Goal: Task Accomplishment & Management: Complete application form

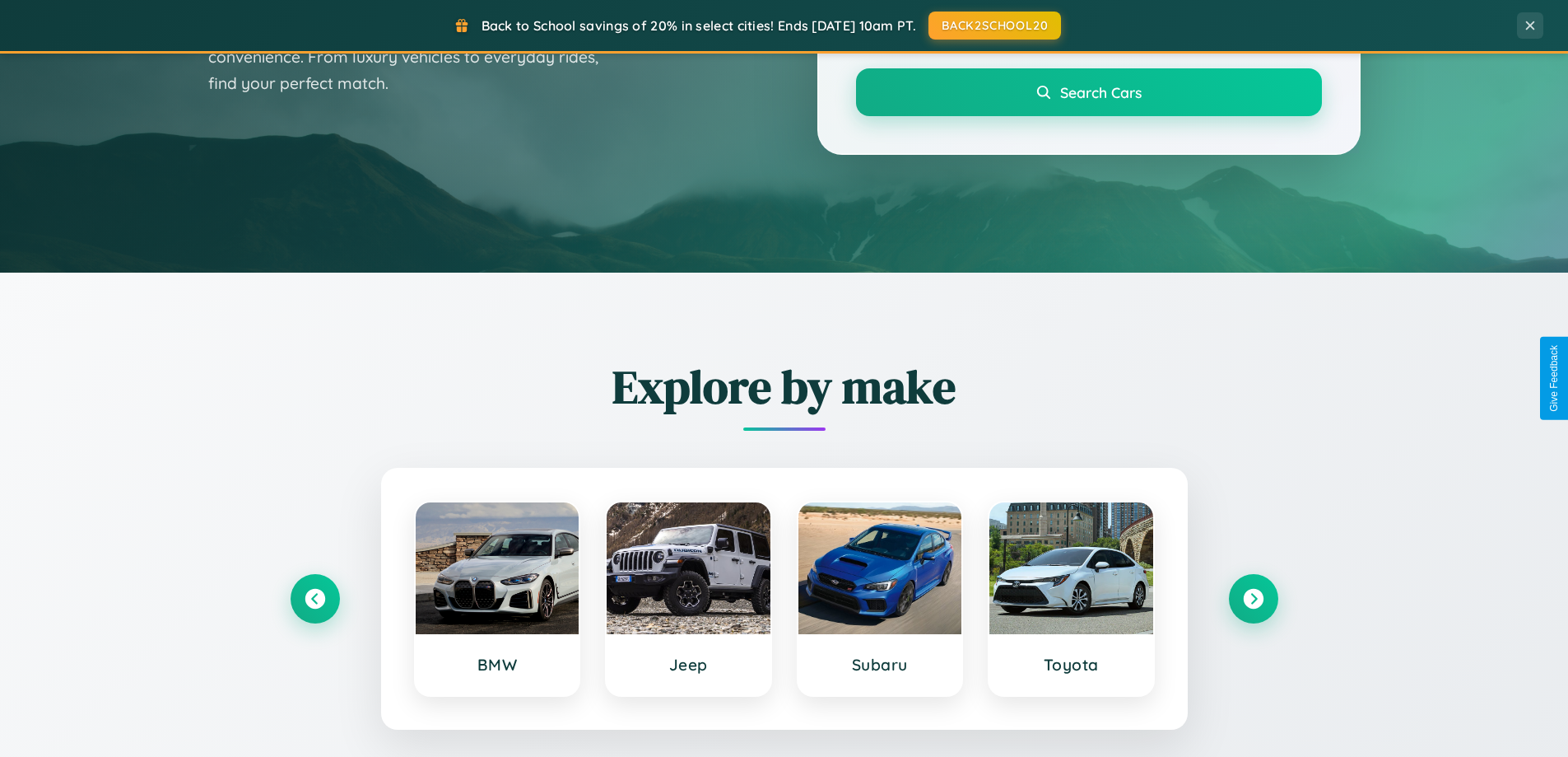
scroll to position [710, 0]
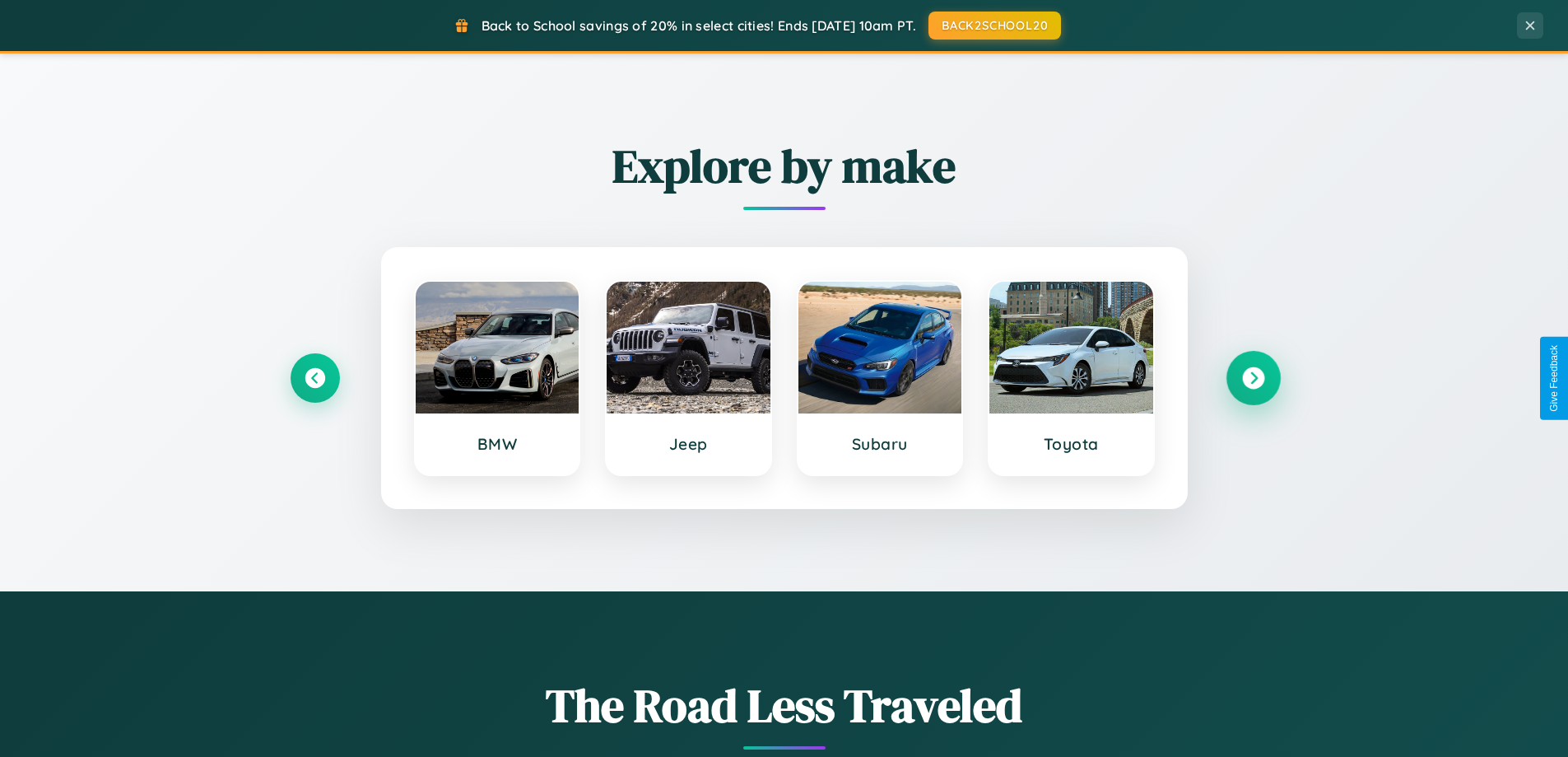
click at [1253, 378] on icon at bounding box center [1253, 378] width 22 height 22
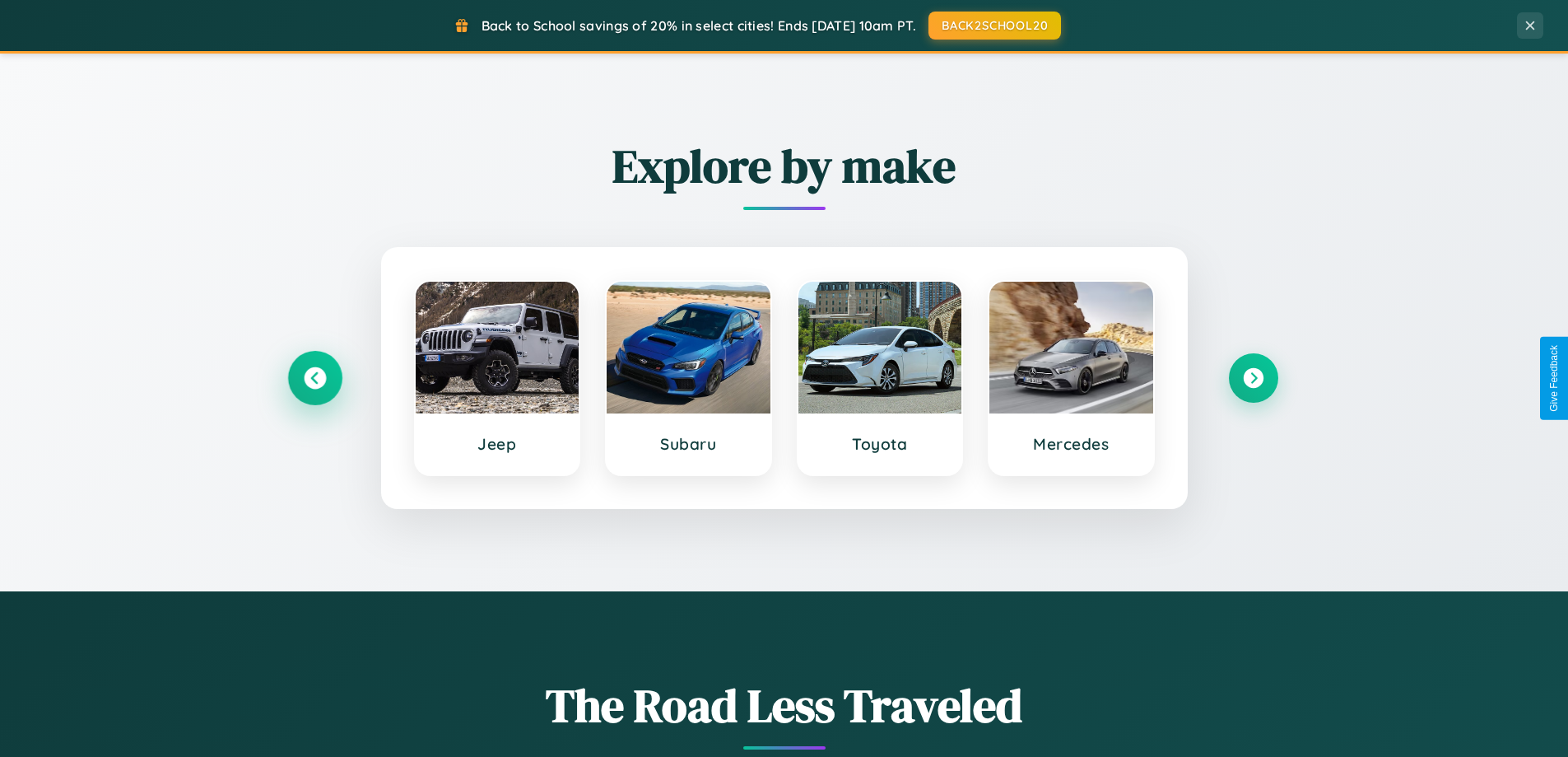
click at [315, 378] on icon at bounding box center [314, 378] width 22 height 22
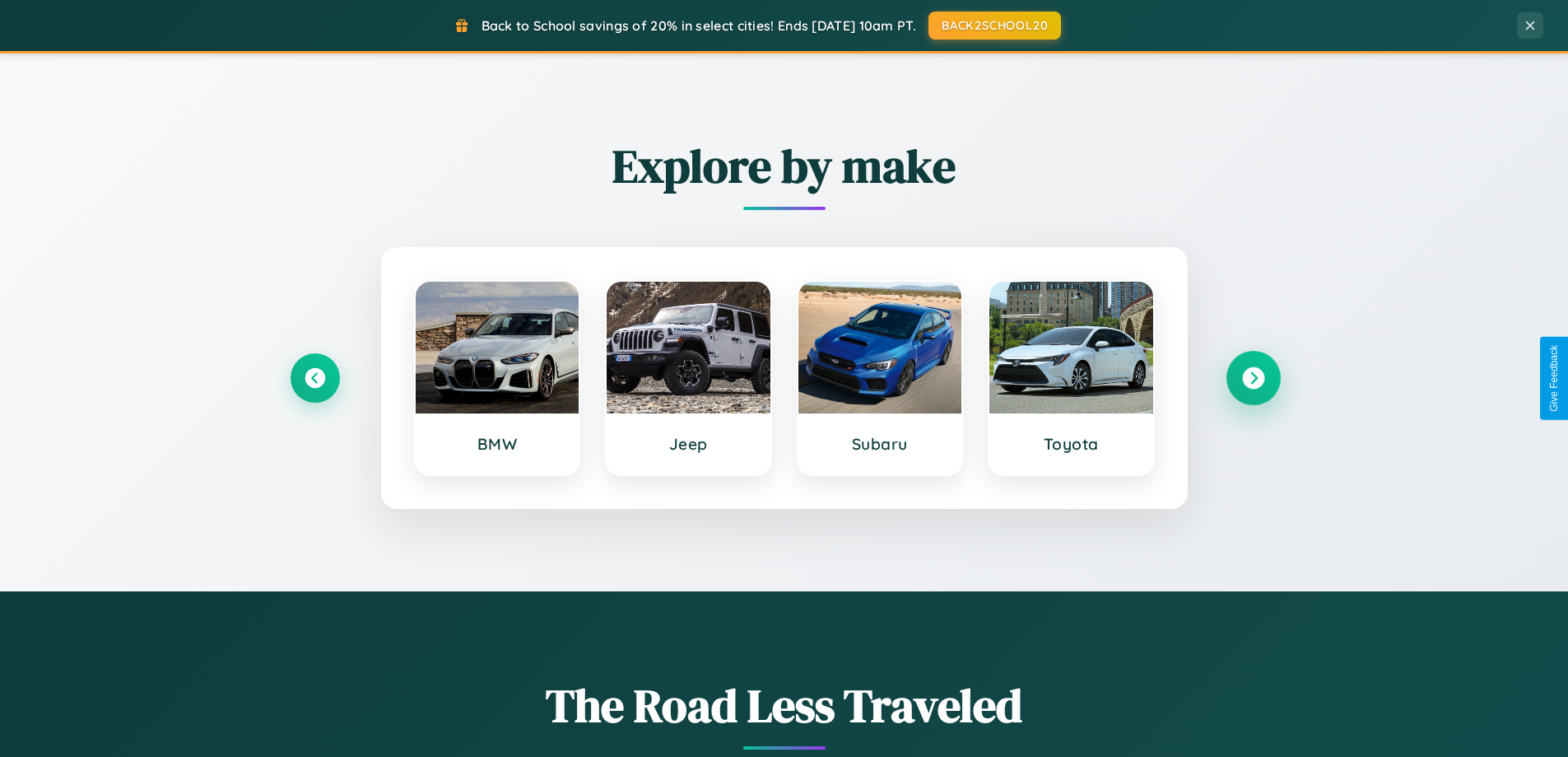
click at [1253, 378] on icon at bounding box center [1253, 378] width 22 height 22
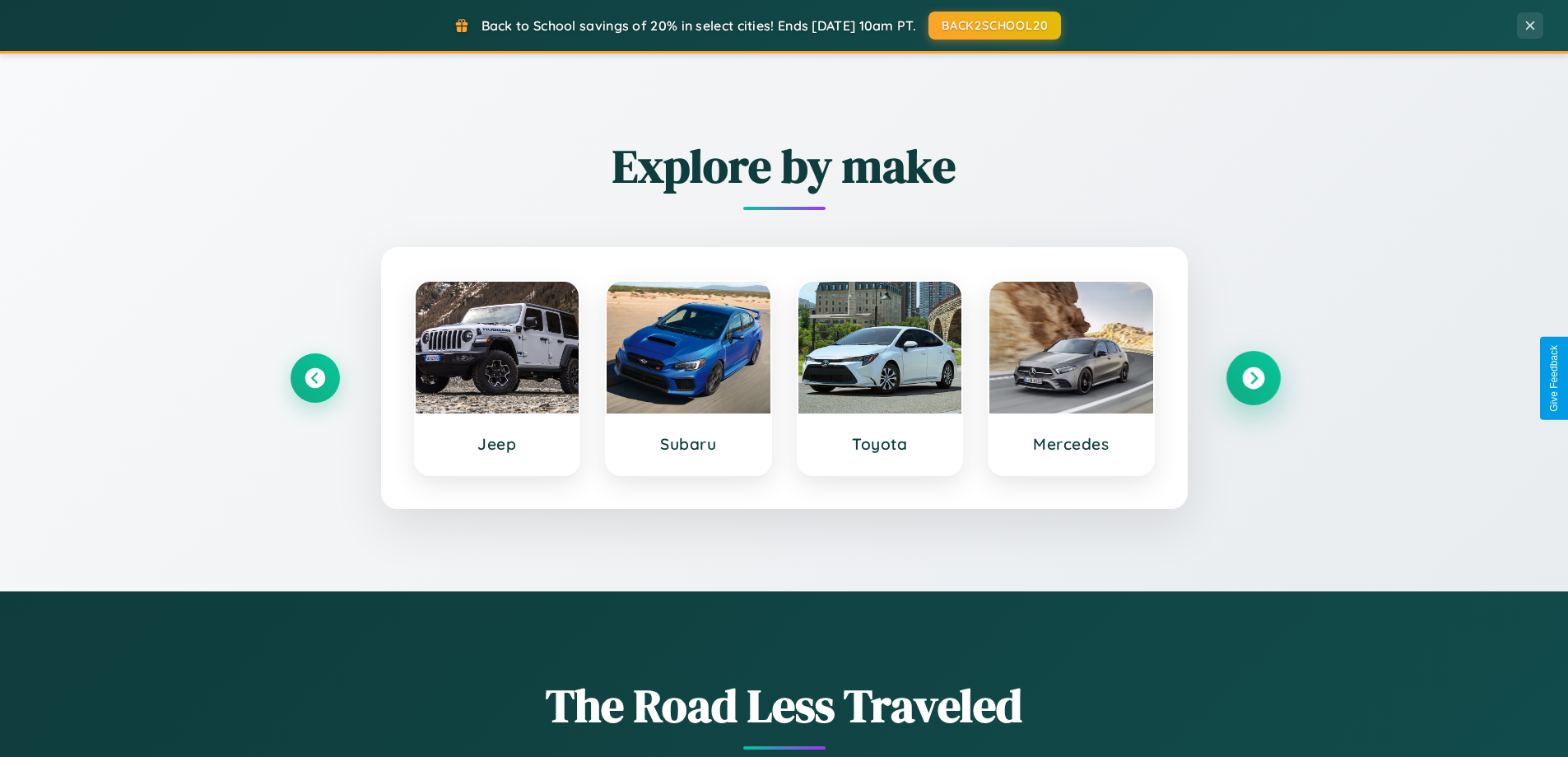
click at [1253, 378] on icon at bounding box center [1253, 378] width 22 height 22
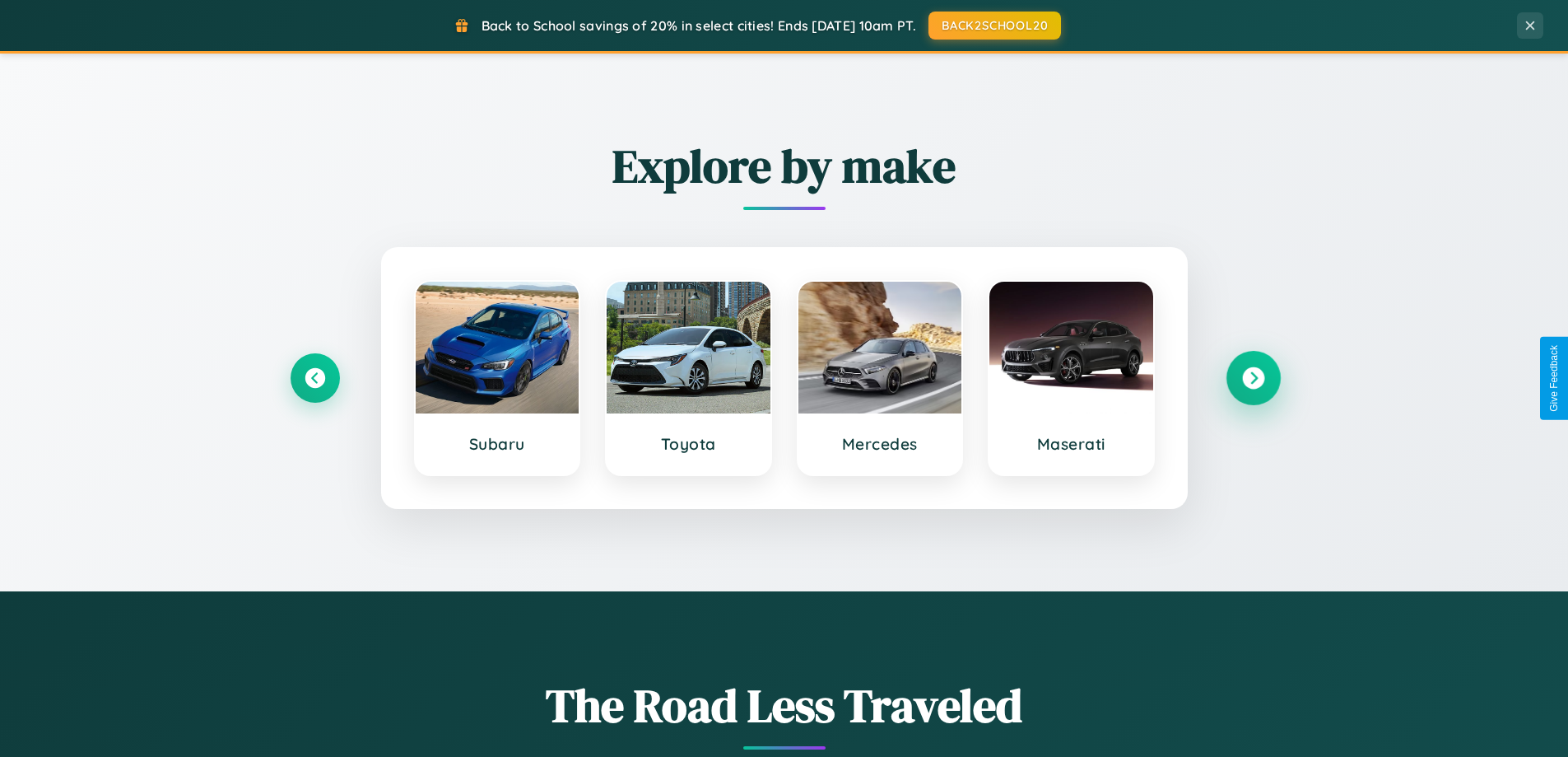
click at [1253, 378] on icon at bounding box center [1253, 378] width 22 height 22
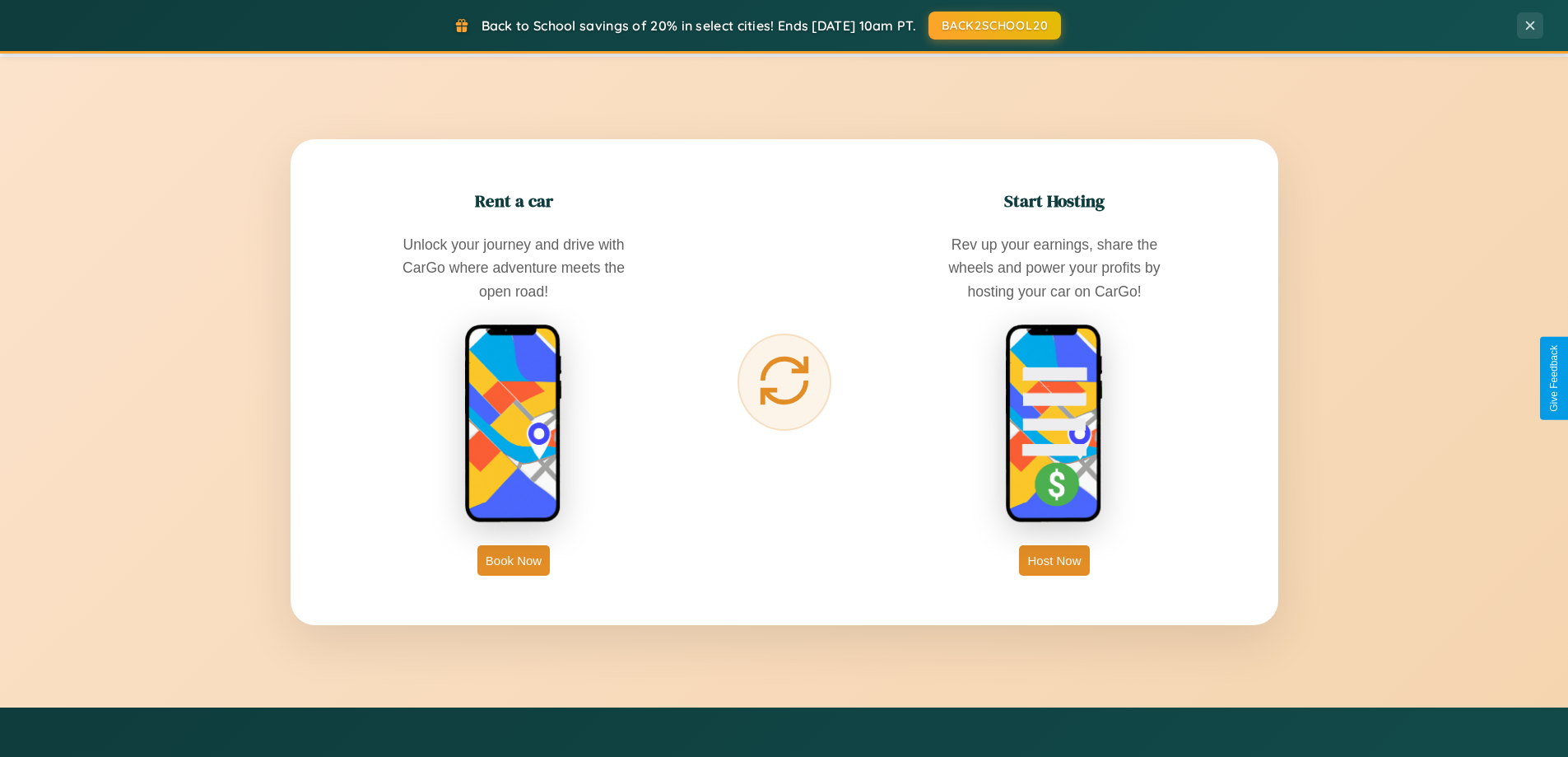
scroll to position [2646, 0]
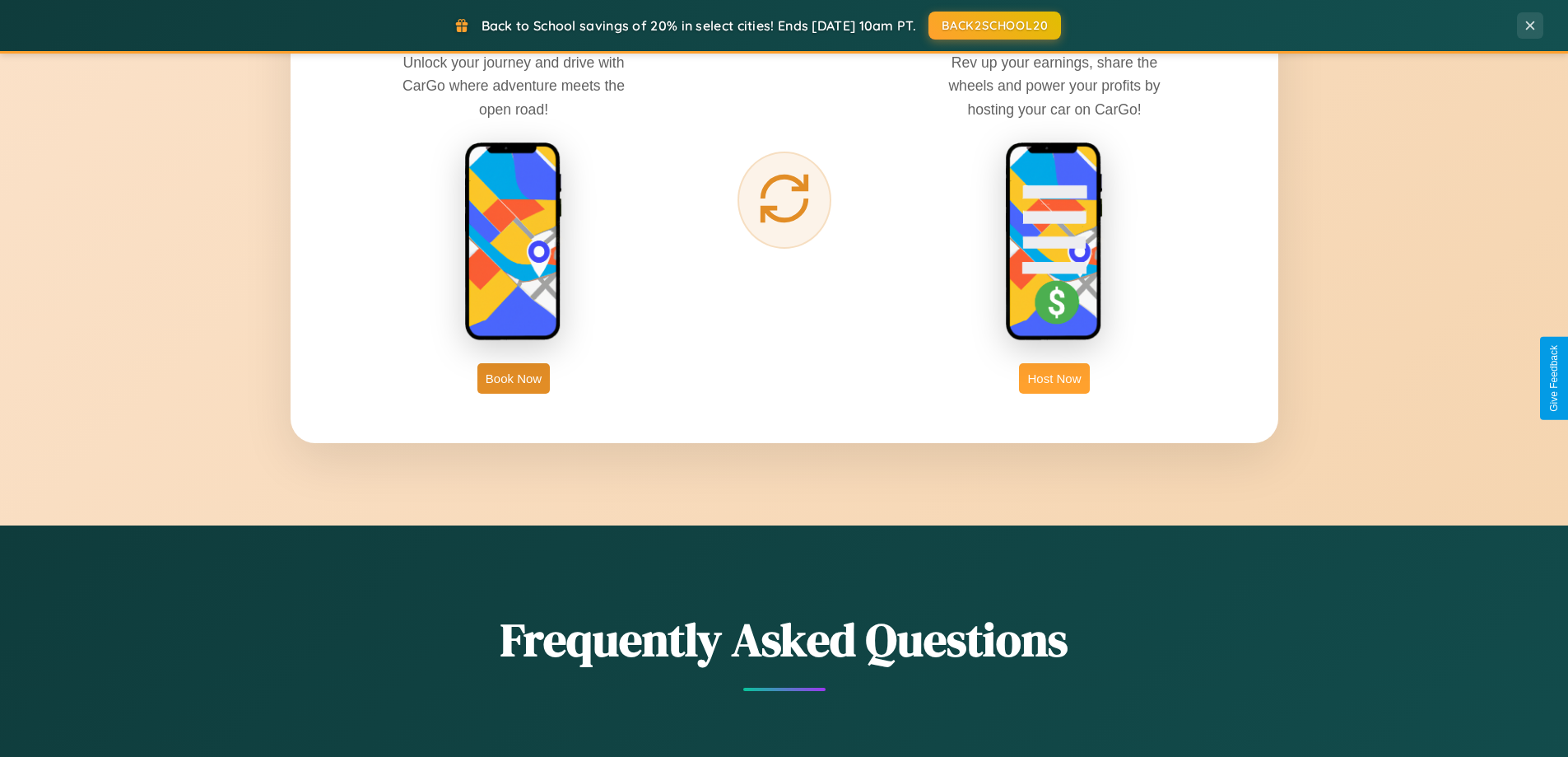
click at [1055, 378] on button "Host Now" at bounding box center [1054, 378] width 70 height 31
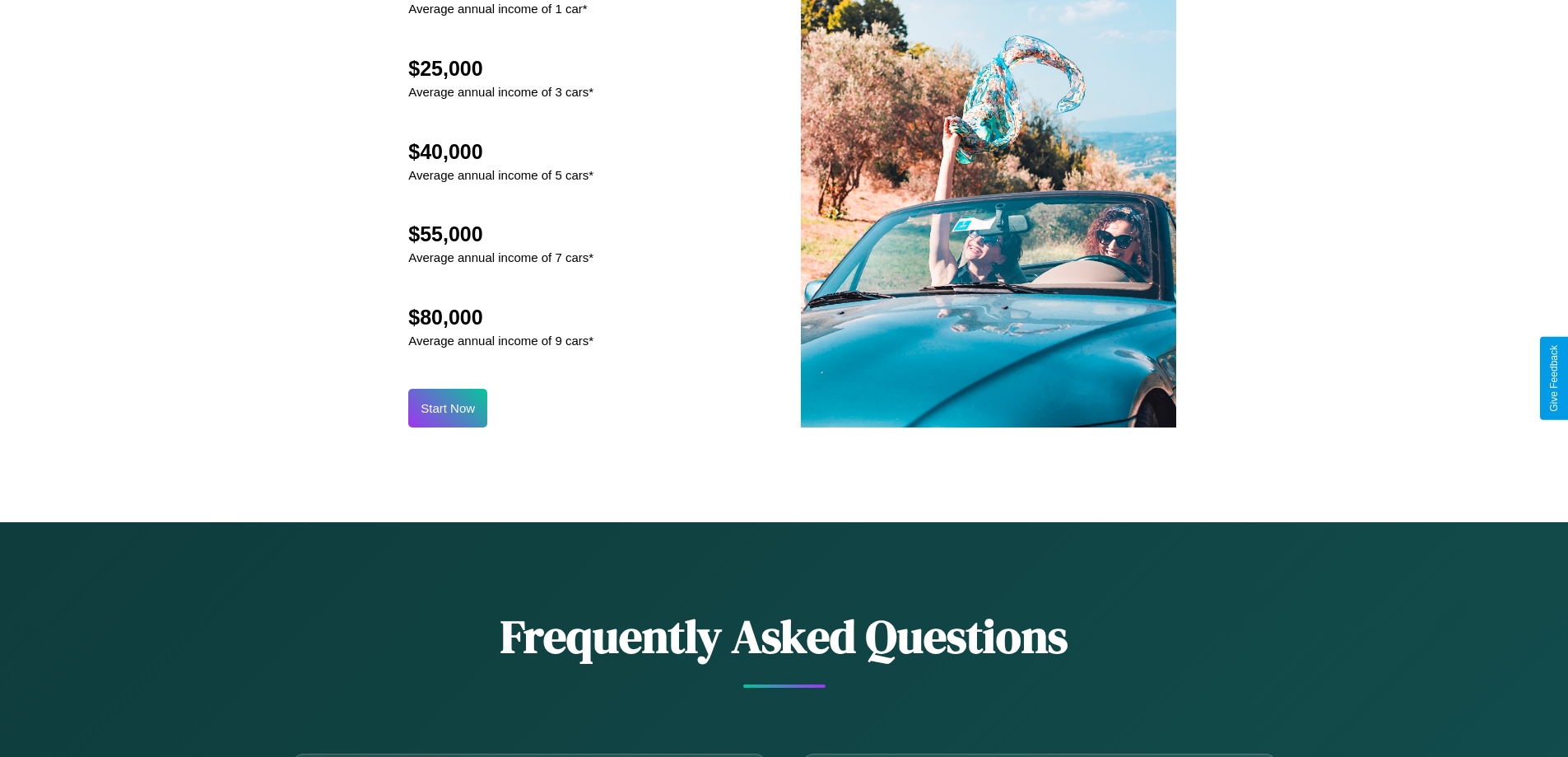
scroll to position [2226, 0]
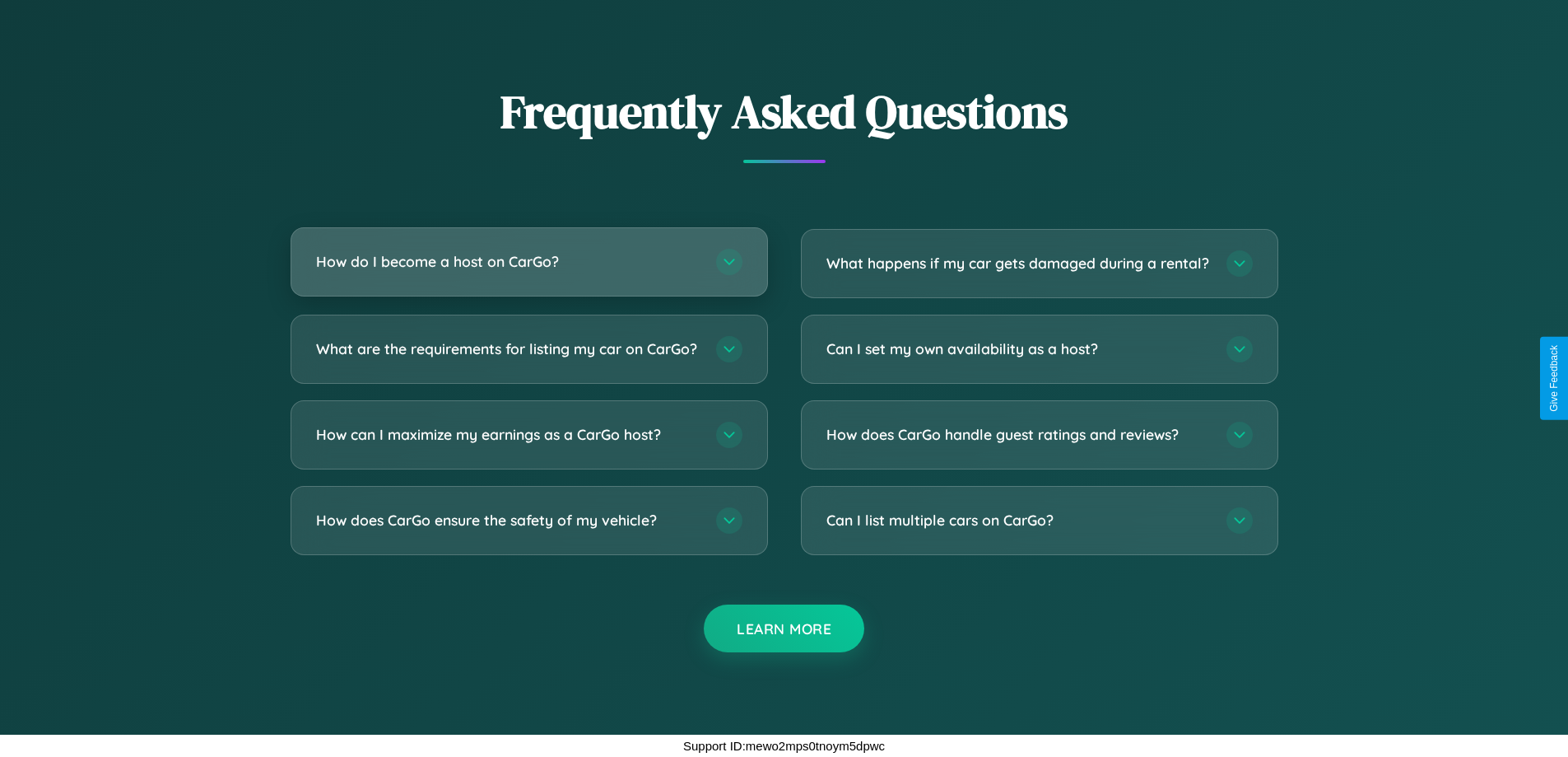
click at [529, 251] on h3 "How do I become a host on CarGo?" at bounding box center [508, 262] width 384 height 21
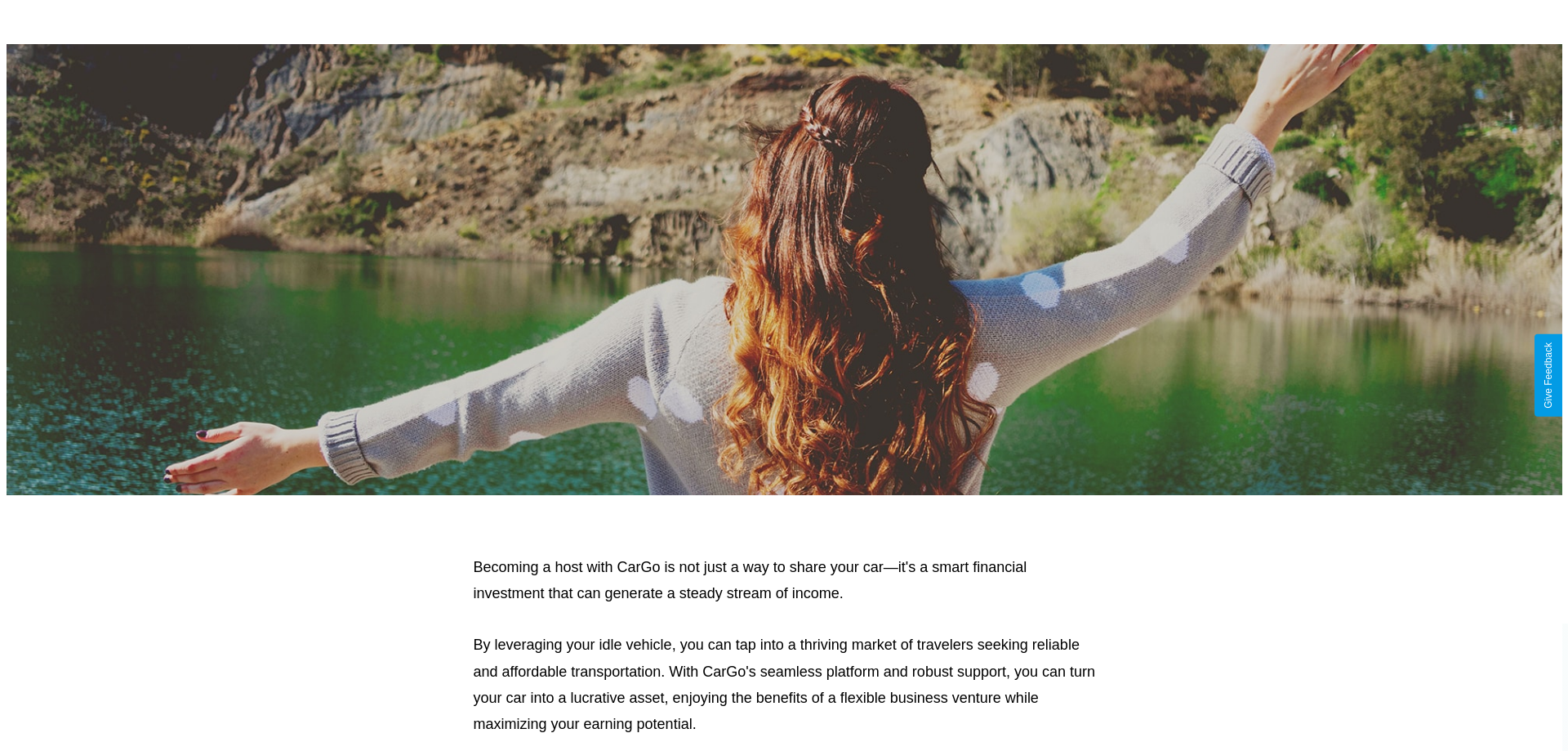
scroll to position [0, 0]
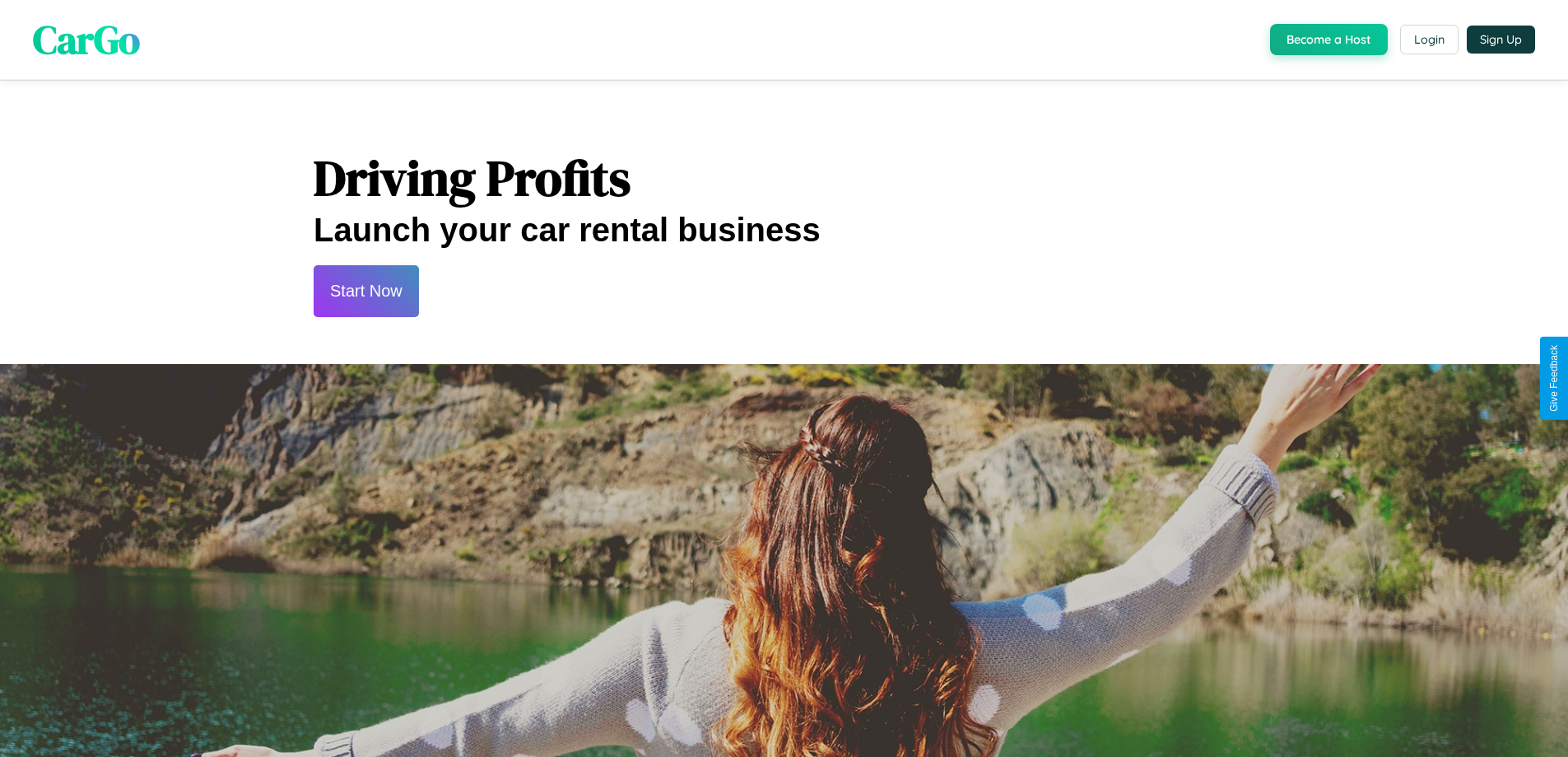
click at [366, 291] on button "Start Now" at bounding box center [366, 291] width 105 height 52
